Goal: Communication & Community: Answer question/provide support

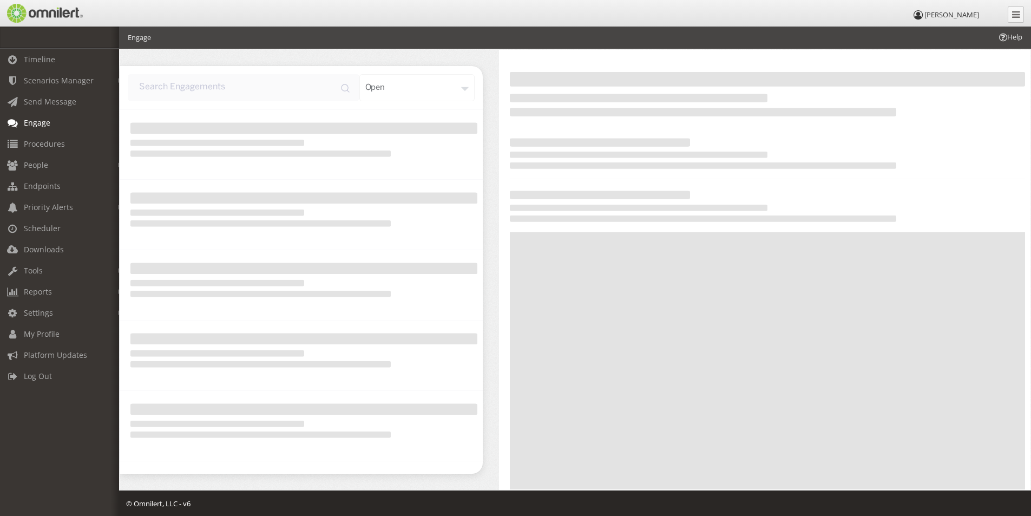
click at [36, 120] on span "Engage" at bounding box center [37, 122] width 27 height 10
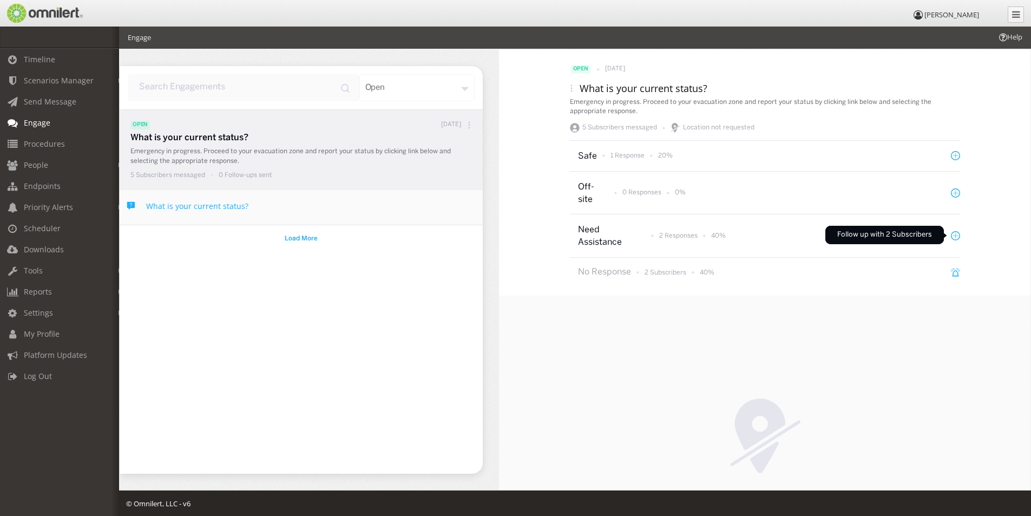
click at [951, 235] on icon at bounding box center [955, 235] width 9 height 9
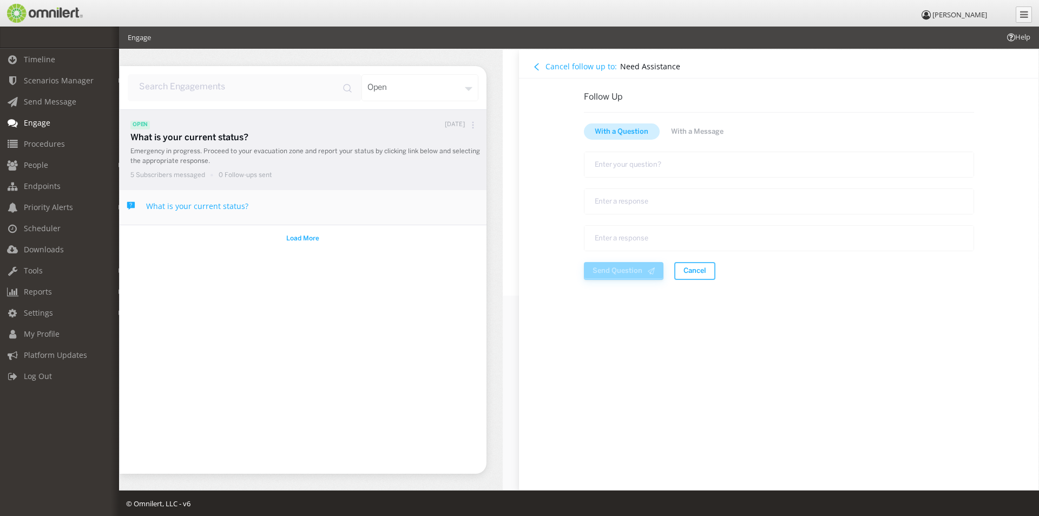
click at [535, 69] on icon at bounding box center [536, 66] width 7 height 7
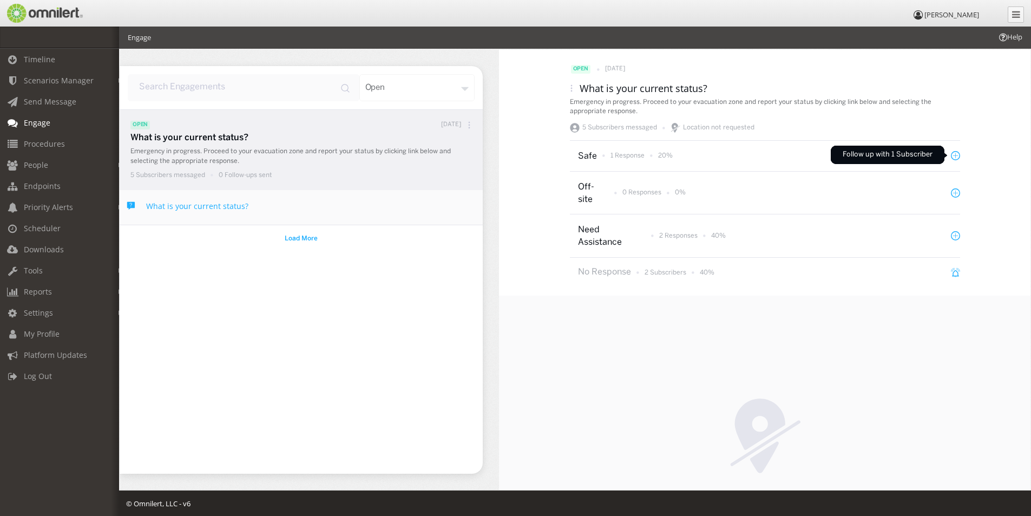
click at [951, 155] on icon at bounding box center [955, 155] width 9 height 9
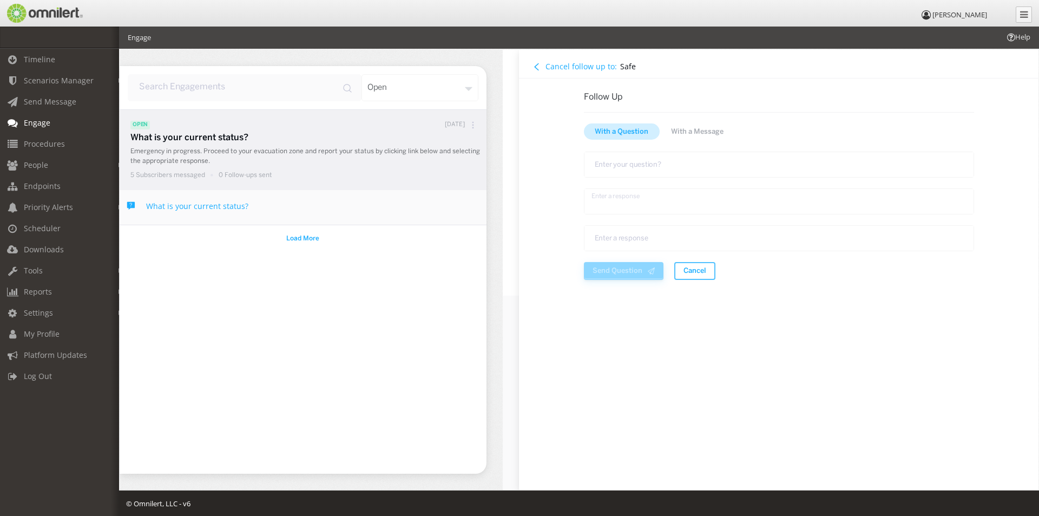
click at [618, 201] on textarea "text area" at bounding box center [779, 201] width 390 height 26
click at [622, 235] on textarea "text area" at bounding box center [779, 238] width 390 height 26
click at [556, 67] on h4 "Cancel follow up to:" at bounding box center [581, 66] width 71 height 10
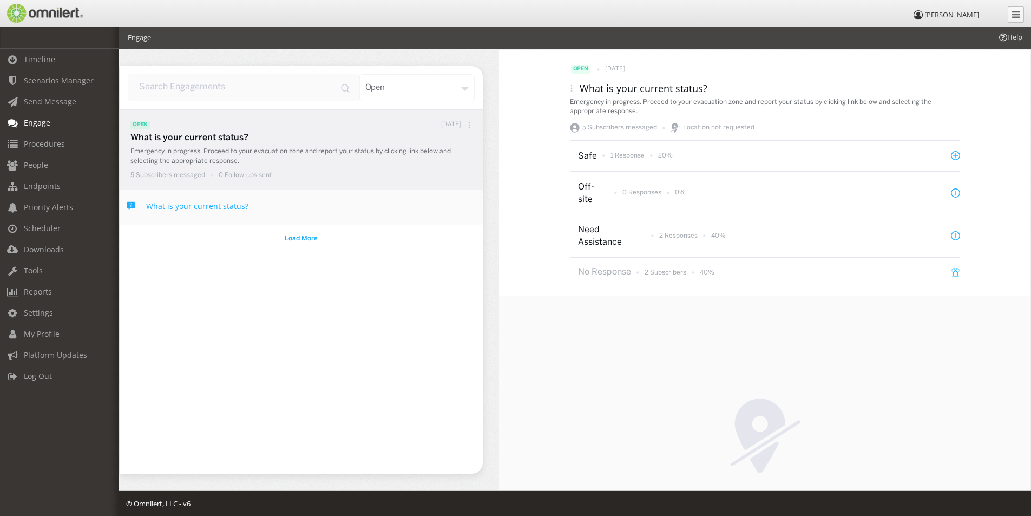
click at [1014, 39] on span "Help" at bounding box center [1010, 37] width 25 height 10
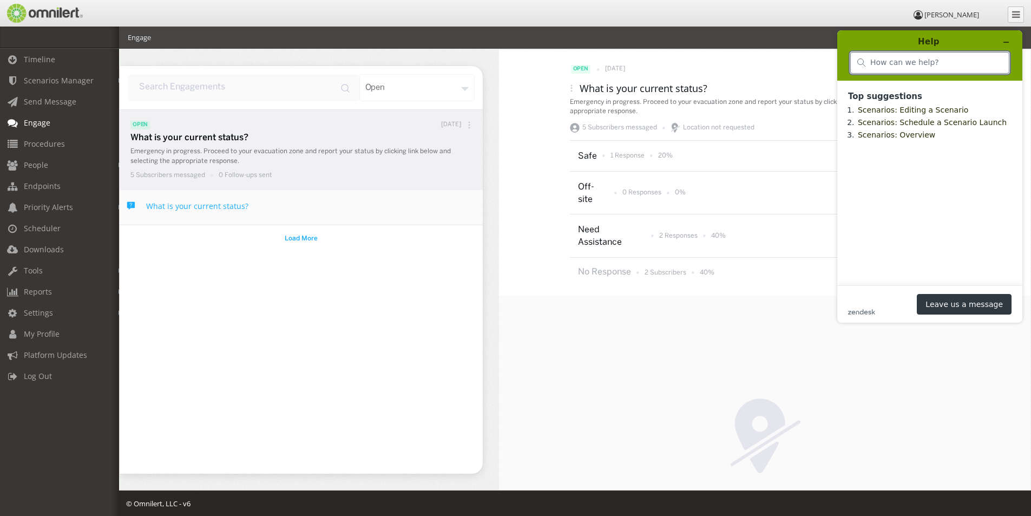
click at [886, 65] on input "search" at bounding box center [936, 63] width 132 height 10
type input "engage"
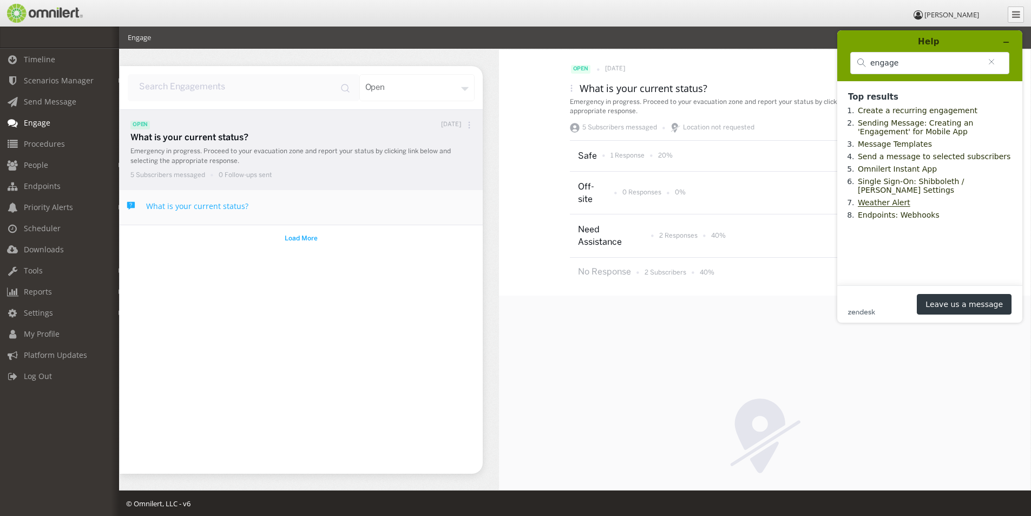
click at [881, 207] on link "Weather Alert" at bounding box center [884, 202] width 53 height 9
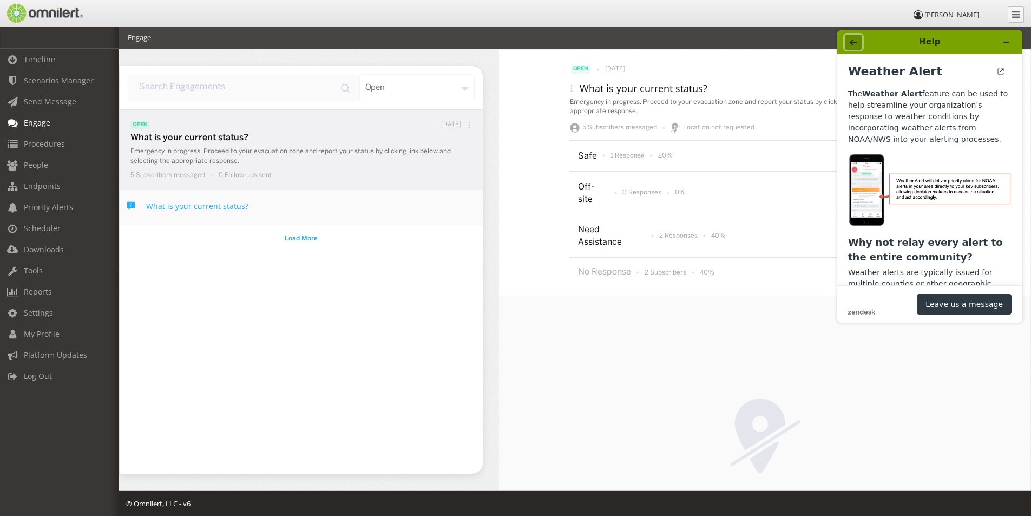
click at [854, 42] on icon "Back" at bounding box center [854, 43] width 8 height 6
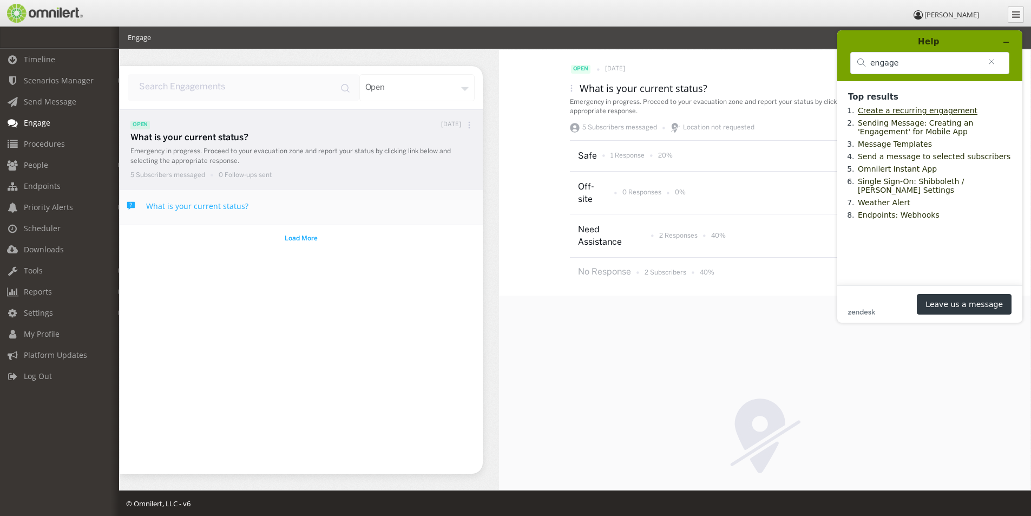
click at [885, 113] on link "Create a recurring engagement" at bounding box center [918, 110] width 120 height 9
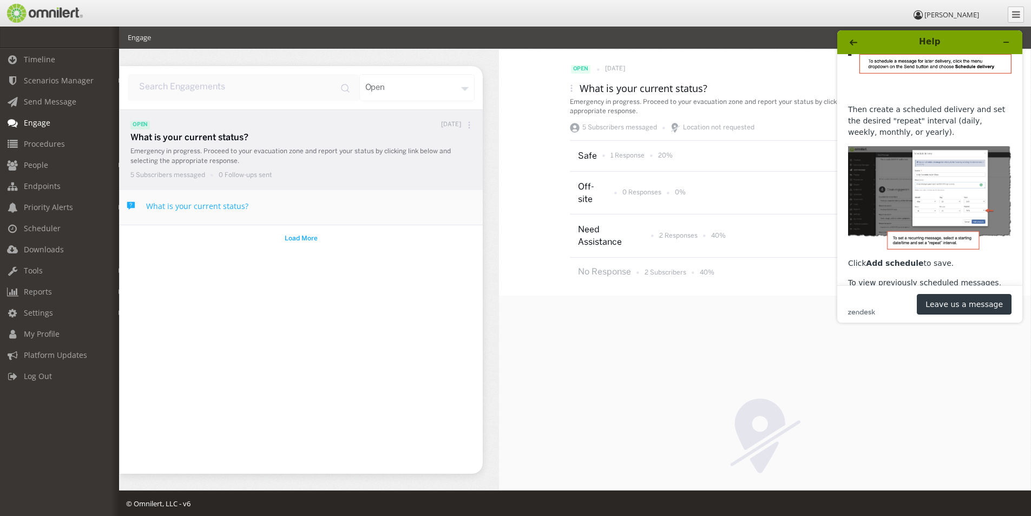
scroll to position [280, 0]
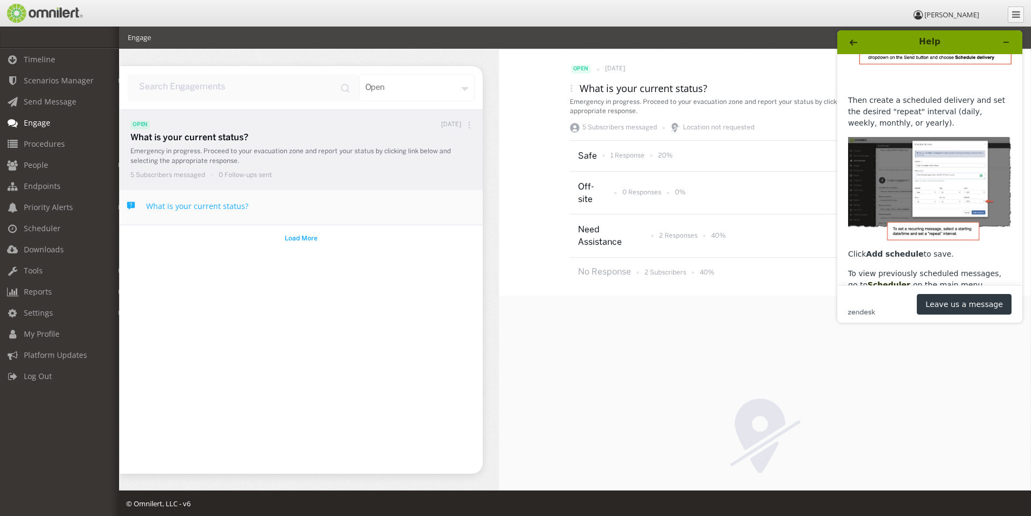
click at [42, 120] on span "Engage" at bounding box center [37, 122] width 27 height 10
click at [30, 120] on span "Engage" at bounding box center [37, 122] width 27 height 10
click at [463, 88] on div "open" at bounding box center [417, 87] width 116 height 27
click at [38, 57] on span "Timeline" at bounding box center [39, 59] width 31 height 10
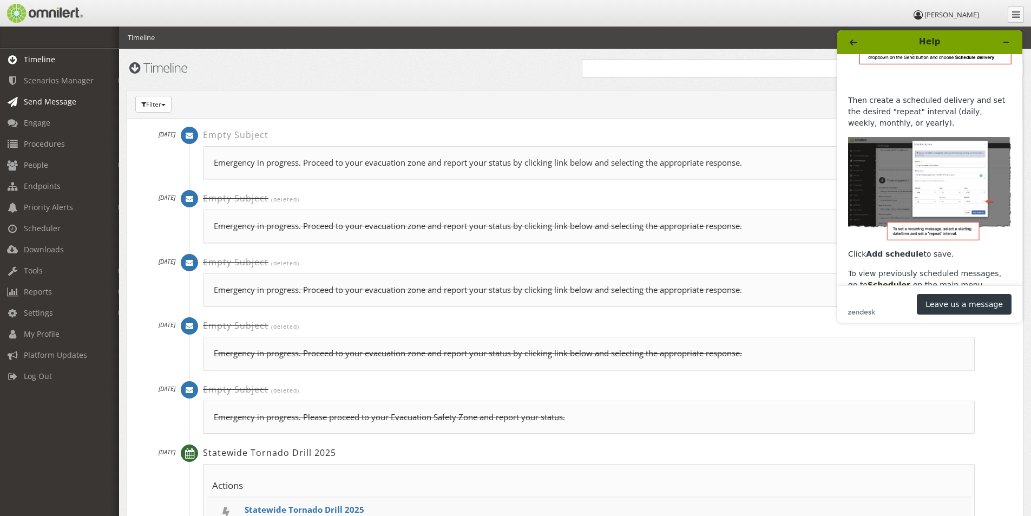
click at [46, 105] on span "Send Message" at bounding box center [50, 101] width 53 height 10
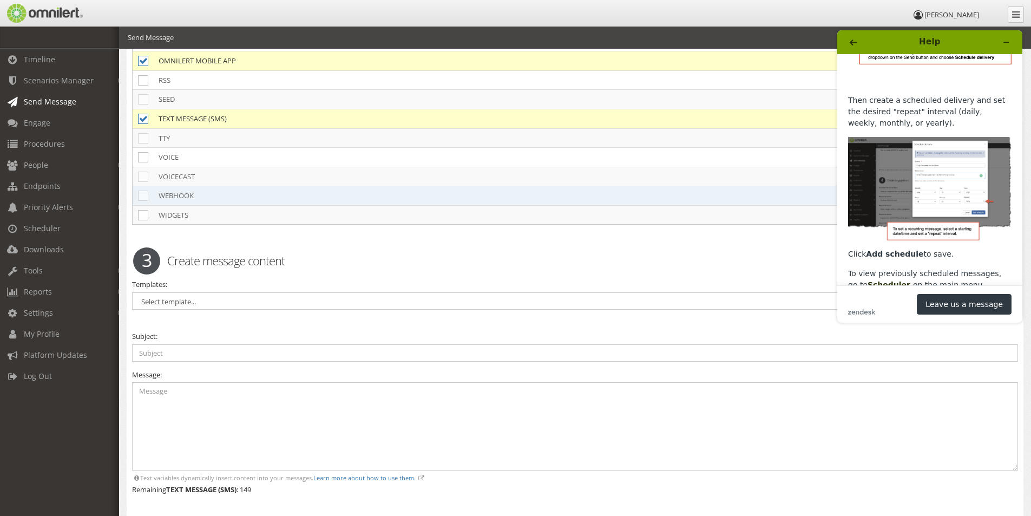
scroll to position [866, 0]
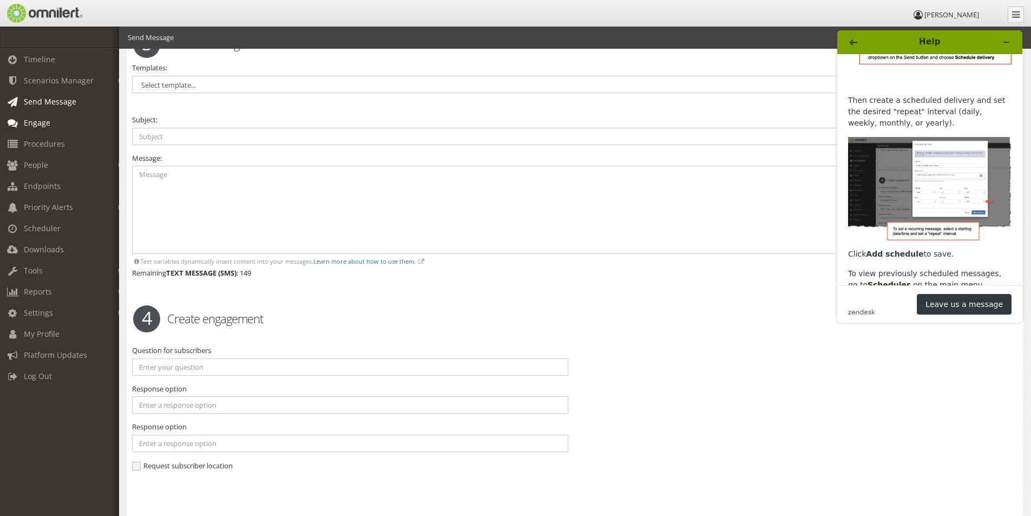
click at [31, 125] on span "Engage" at bounding box center [37, 122] width 27 height 10
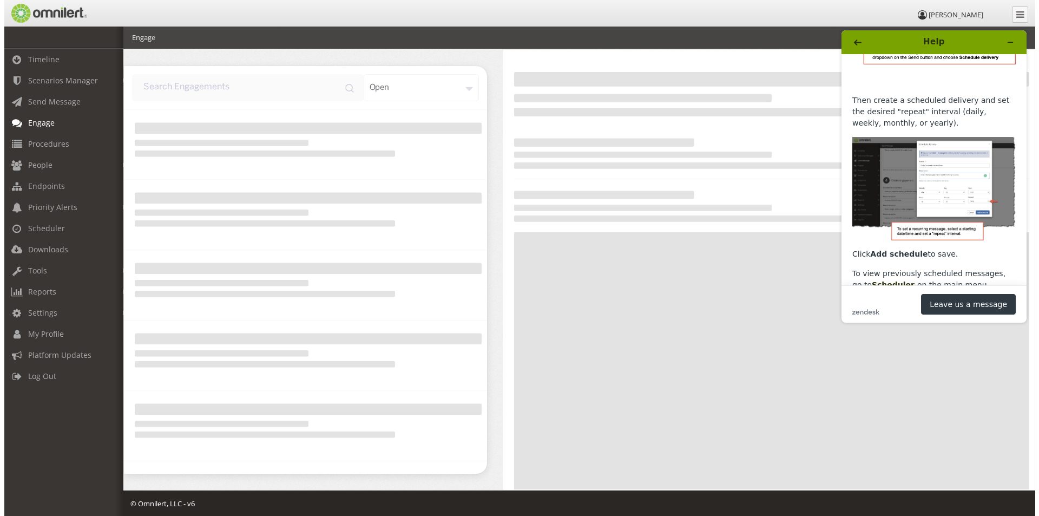
scroll to position [2, 0]
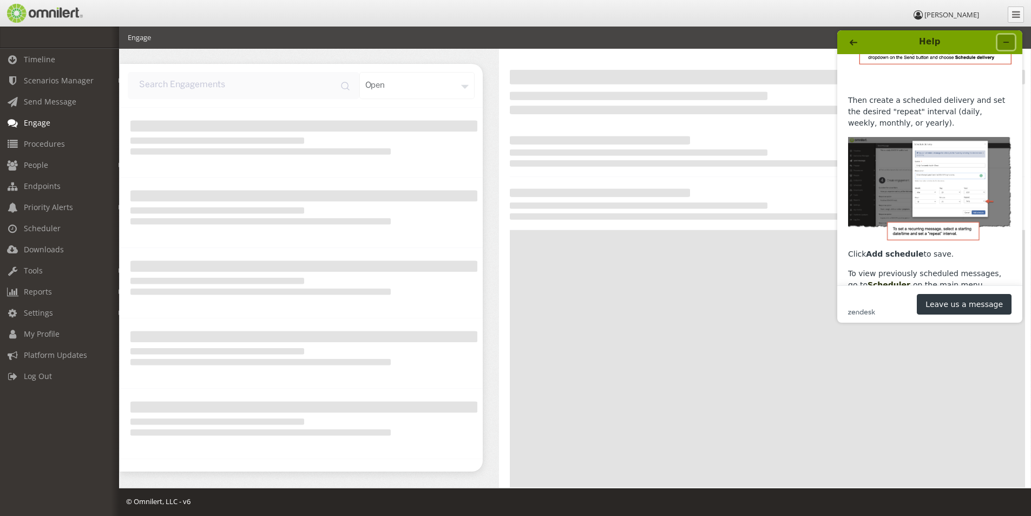
click at [1006, 41] on icon "Minimize widget" at bounding box center [1006, 42] width 8 height 8
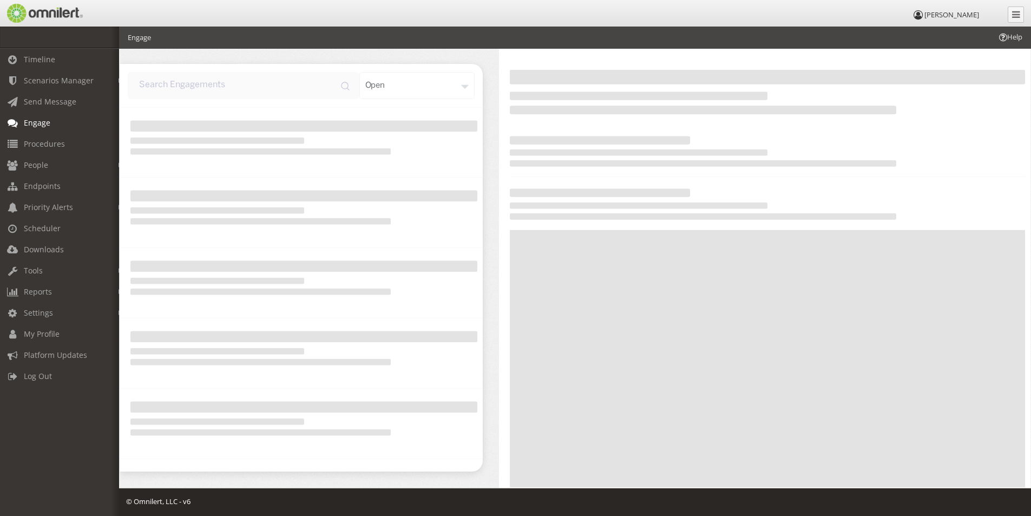
click at [34, 123] on span "Engage" at bounding box center [37, 122] width 27 height 10
